Goal: Transaction & Acquisition: Book appointment/travel/reservation

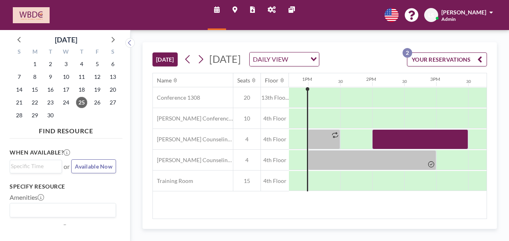
scroll to position [0, 814]
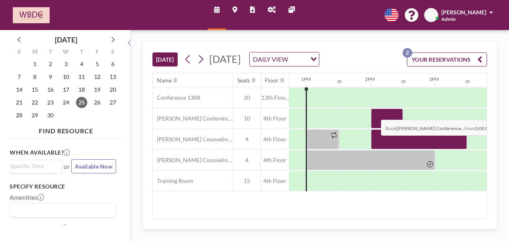
click at [374, 124] on div at bounding box center [387, 118] width 32 height 20
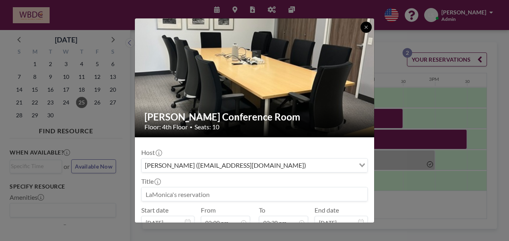
click at [364, 26] on icon at bounding box center [366, 27] width 5 height 5
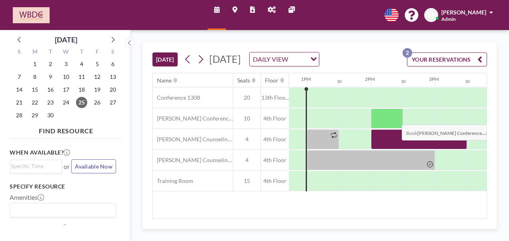
drag, startPoint x: 391, startPoint y: 151, endPoint x: 395, endPoint y: 129, distance: 22.8
click at [395, 129] on div "Conference 1308 20 13th Floo... [PERSON_NAME][GEOGRAPHIC_DATA] 10 4th Floor [PE…" at bounding box center [175, 139] width 1672 height 104
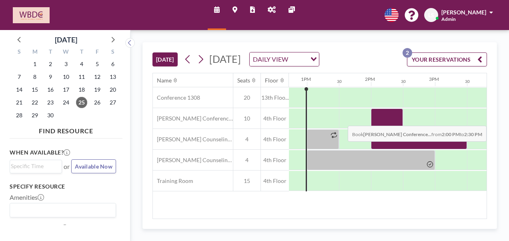
click at [385, 128] on div at bounding box center [387, 118] width 32 height 20
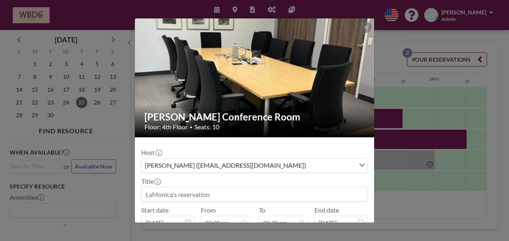
click at [187, 191] on input at bounding box center [255, 194] width 226 height 14
click at [154, 190] on input "[PERSON_NAME]" at bounding box center [255, 194] width 226 height 14
type input "[PERSON_NAME]"
drag, startPoint x: 374, startPoint y: 172, endPoint x: 374, endPoint y: 186, distance: 14.4
click at [374, 186] on div "[PERSON_NAME] Conference Room Floor: 4th Floor • Seats: 10 Host [PERSON_NAME] (…" at bounding box center [254, 120] width 509 height 241
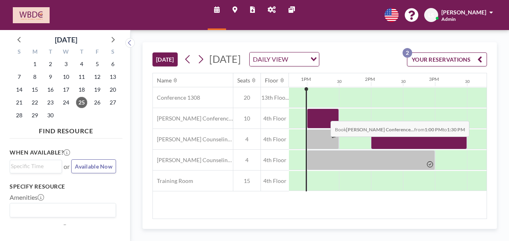
click at [324, 125] on div at bounding box center [323, 118] width 32 height 20
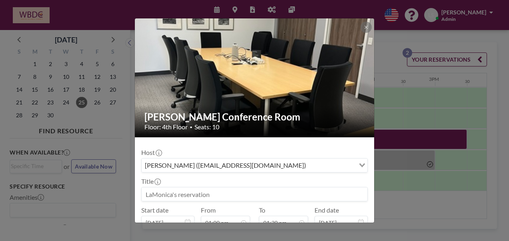
click at [414, 152] on div "[PERSON_NAME] Conference Room Floor: 4th Floor • Seats: 10 Host [PERSON_NAME] (…" at bounding box center [254, 120] width 509 height 241
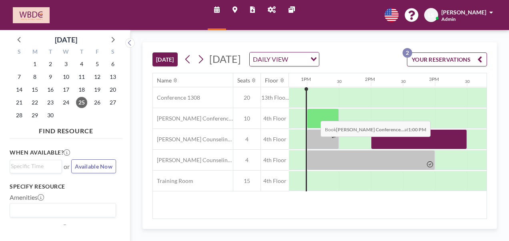
click at [314, 125] on div at bounding box center [323, 118] width 32 height 20
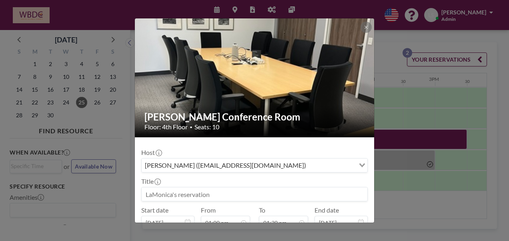
click at [212, 192] on input at bounding box center [255, 194] width 226 height 14
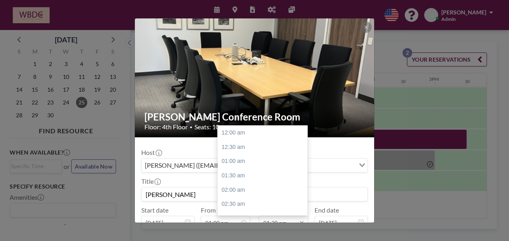
type input "[PERSON_NAME]"
click at [273, 218] on input "01:30 pm" at bounding box center [283, 223] width 49 height 14
click at [237, 202] on div "04:00 pm" at bounding box center [265, 204] width 94 height 14
type input "04:00 pm"
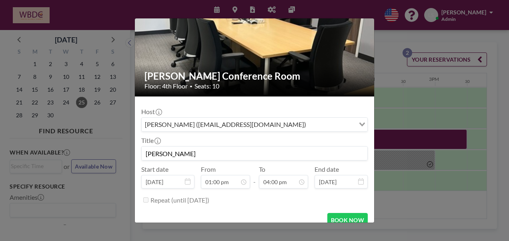
scroll to position [50, 0]
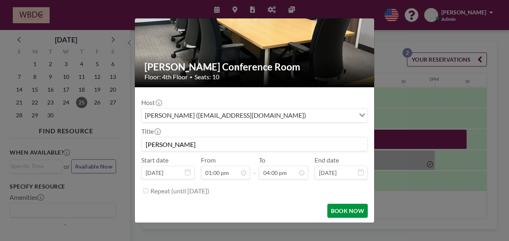
click at [346, 209] on button "BOOK NOW" at bounding box center [347, 211] width 40 height 14
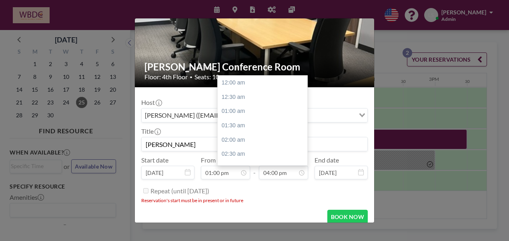
scroll to position [456, 0]
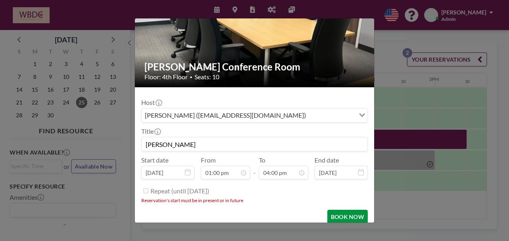
click at [338, 216] on button "BOOK NOW" at bounding box center [347, 217] width 40 height 14
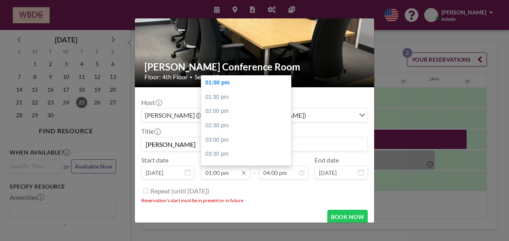
click at [218, 173] on input "01:00 pm" at bounding box center [225, 173] width 49 height 14
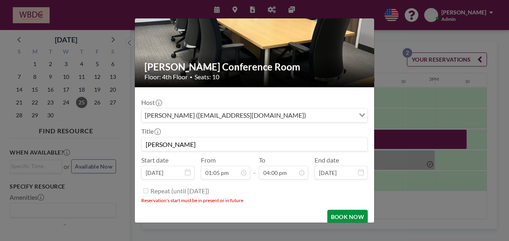
type input "01:05 pm"
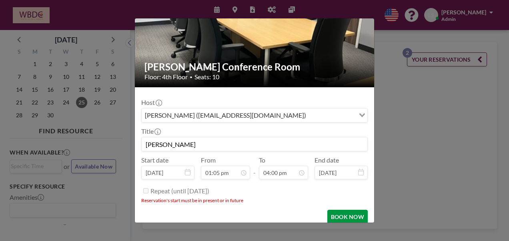
click at [344, 216] on button "BOOK NOW" at bounding box center [347, 217] width 40 height 14
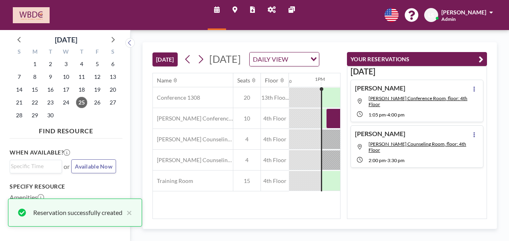
scroll to position [0, 0]
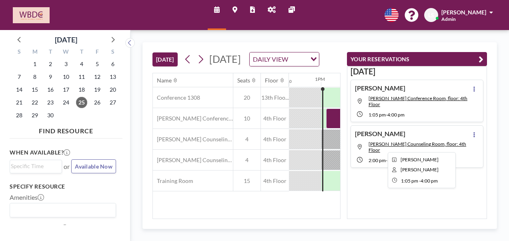
click at [332, 128] on div at bounding box center [419, 118] width 187 height 20
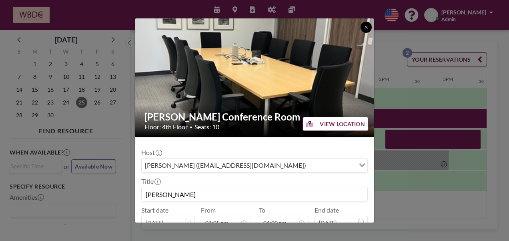
click at [364, 26] on icon at bounding box center [366, 27] width 5 height 5
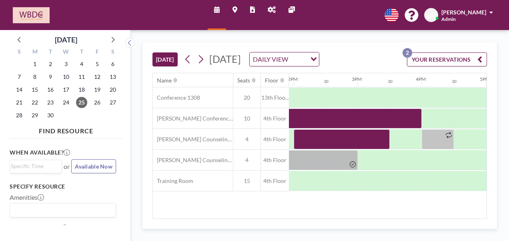
scroll to position [0, 878]
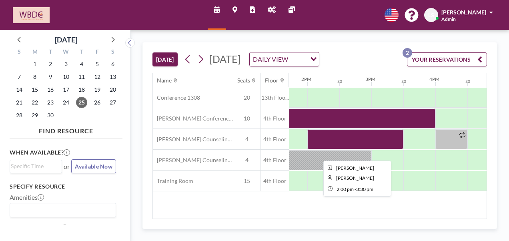
click at [322, 147] on div at bounding box center [355, 139] width 96 height 20
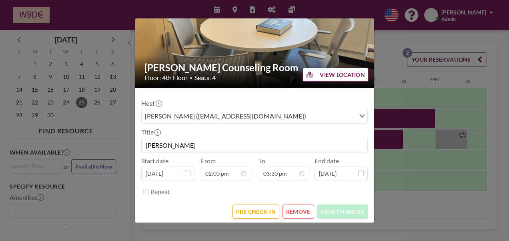
scroll to position [50, 0]
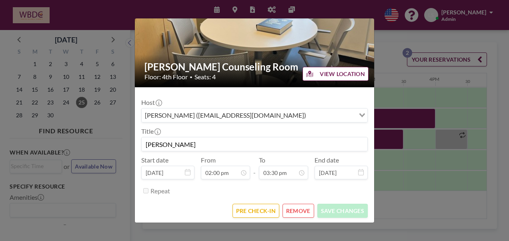
click at [304, 207] on button "REMOVE" at bounding box center [298, 211] width 32 height 14
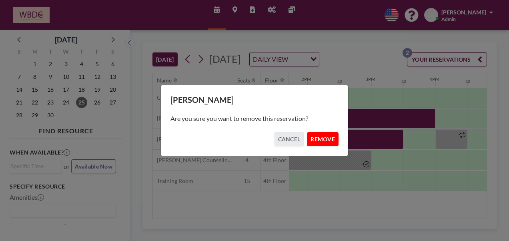
click at [322, 143] on button "REMOVE" at bounding box center [323, 139] width 32 height 14
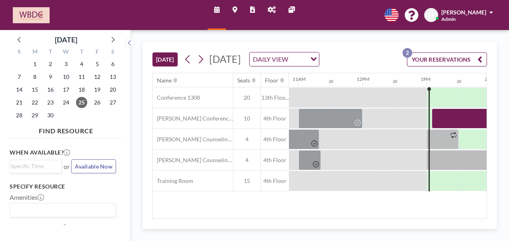
scroll to position [0, 660]
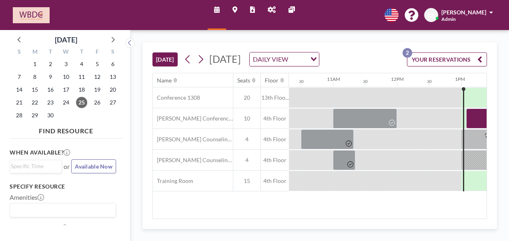
click at [420, 121] on div at bounding box center [413, 118] width 32 height 20
click at [419, 124] on div at bounding box center [413, 118] width 32 height 20
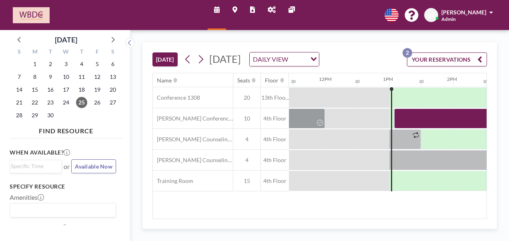
scroll to position [0, 814]
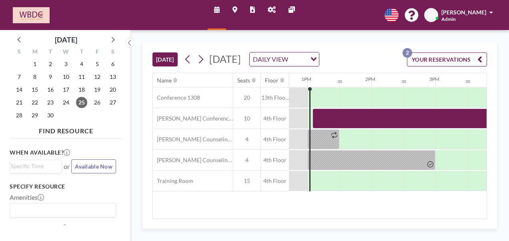
drag, startPoint x: 341, startPoint y: 214, endPoint x: 392, endPoint y: 216, distance: 51.2
click at [392, 216] on div "Name Seats Floor 12AM 30 1AM 30 2AM 30 3AM 30 4AM 30 5AM 30 6AM 30 7AM 30 8AM 3…" at bounding box center [320, 145] width 334 height 145
